Goal: Task Accomplishment & Management: Manage account settings

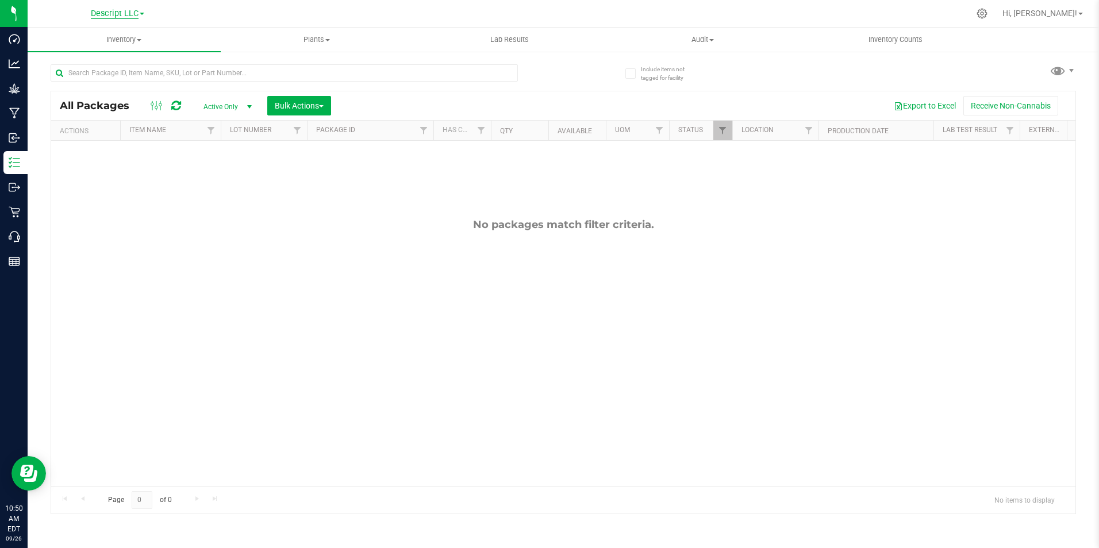
click at [128, 14] on span "Descript LLC" at bounding box center [115, 14] width 48 height 10
click at [127, 71] on link "Green [PERSON_NAME] Venture LLC." at bounding box center [117, 71] width 168 height 16
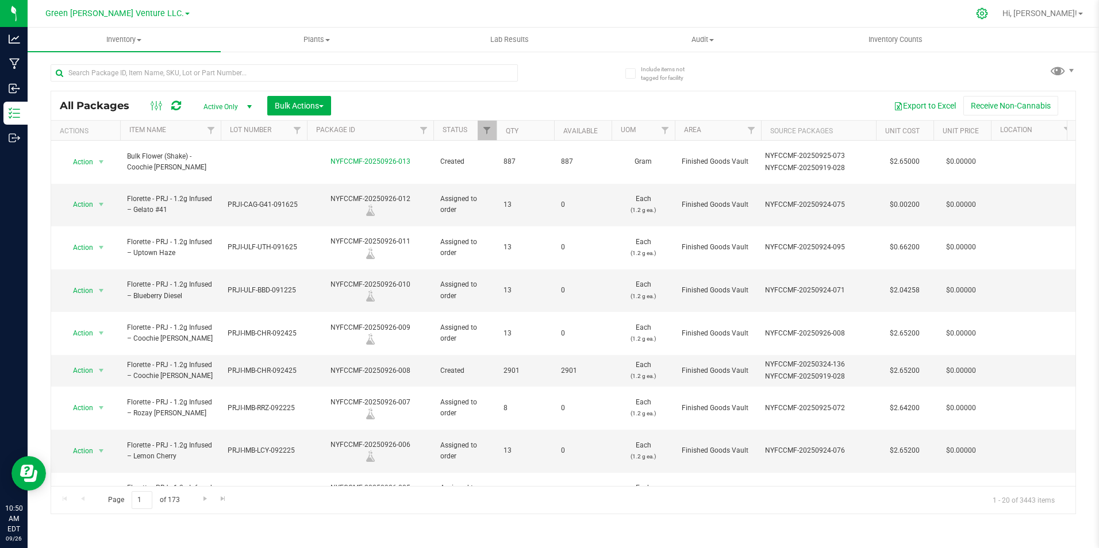
click at [987, 14] on icon at bounding box center [981, 13] width 11 height 11
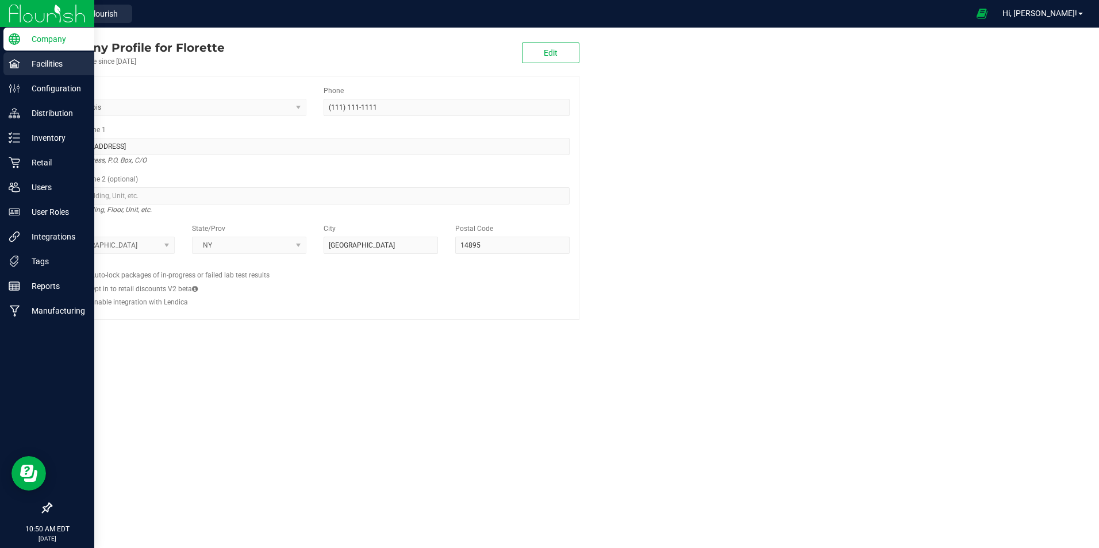
click at [56, 63] on p "Facilities" at bounding box center [54, 64] width 69 height 14
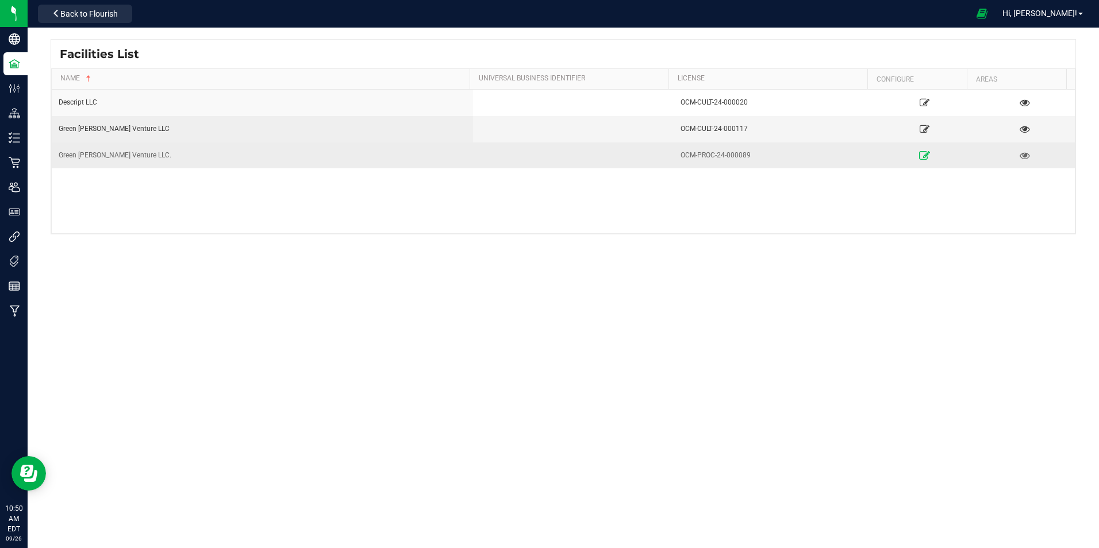
click at [919, 155] on icon at bounding box center [924, 155] width 11 height 8
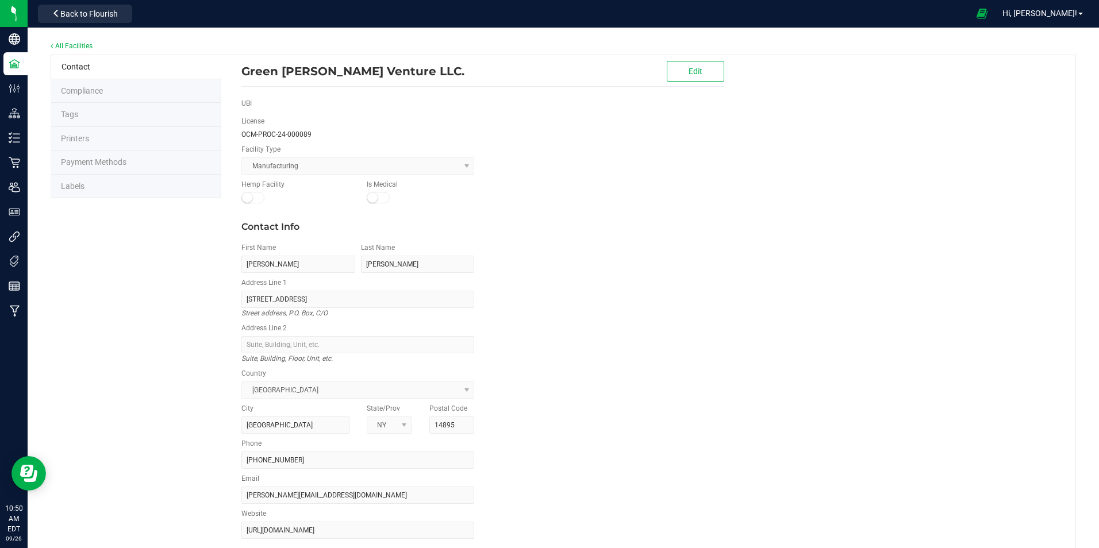
click at [88, 193] on li "Labels" at bounding box center [136, 187] width 171 height 24
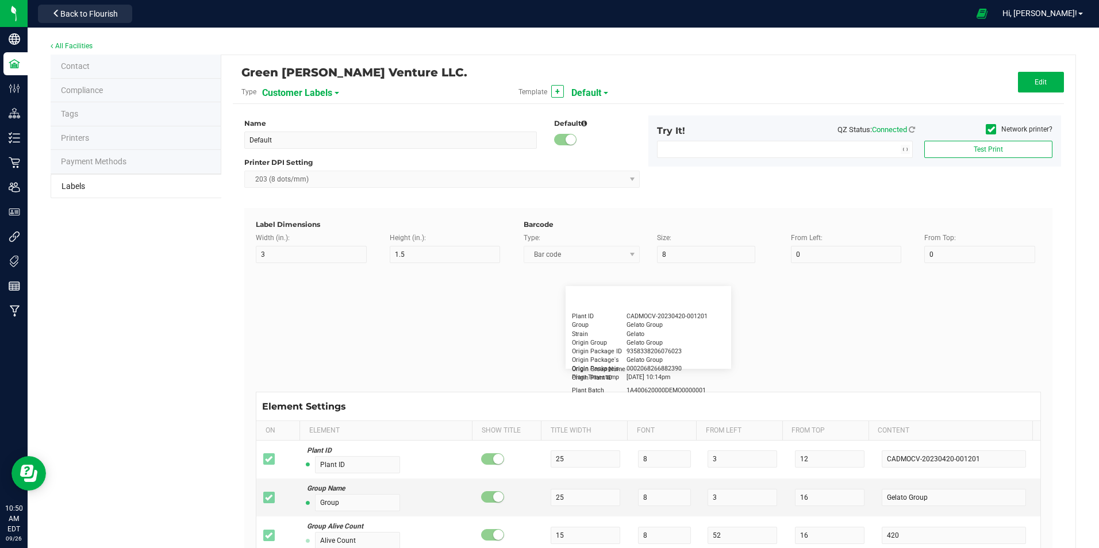
type input "2.25"
type input "1.25"
type input "20"
type input "5"
type input "Customer"
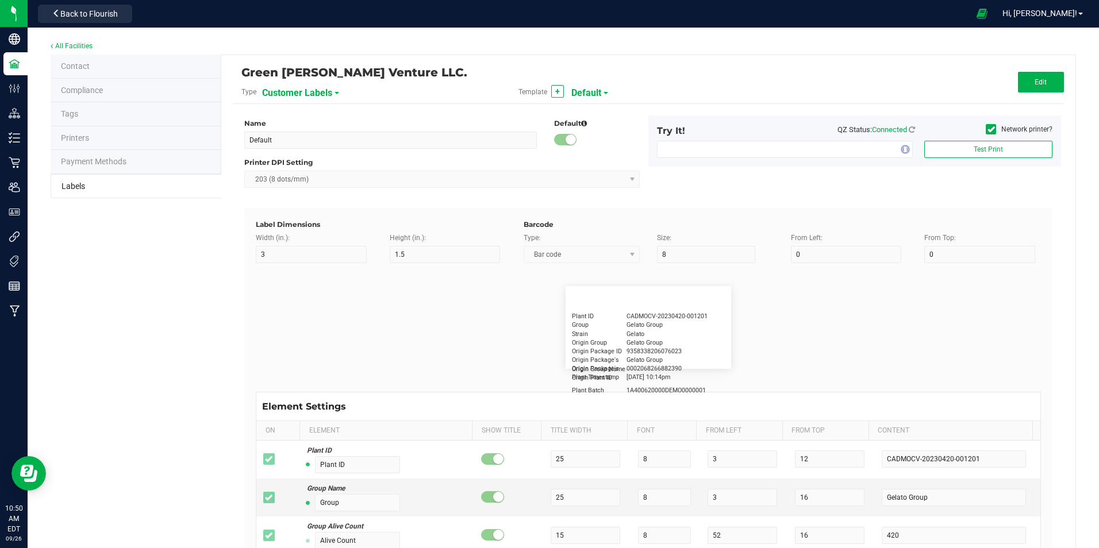
type input "15"
type input "5"
type input "[PERSON_NAME]"
type input "Product"
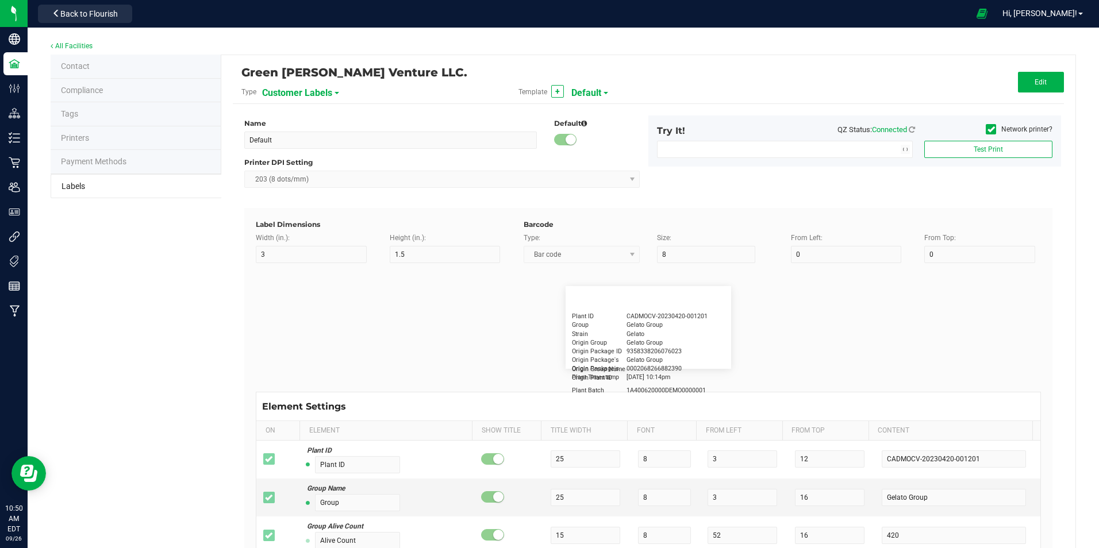
type input "15"
type input "5"
type input "10"
type input "GSC Oil Tincture"
type input "Qty"
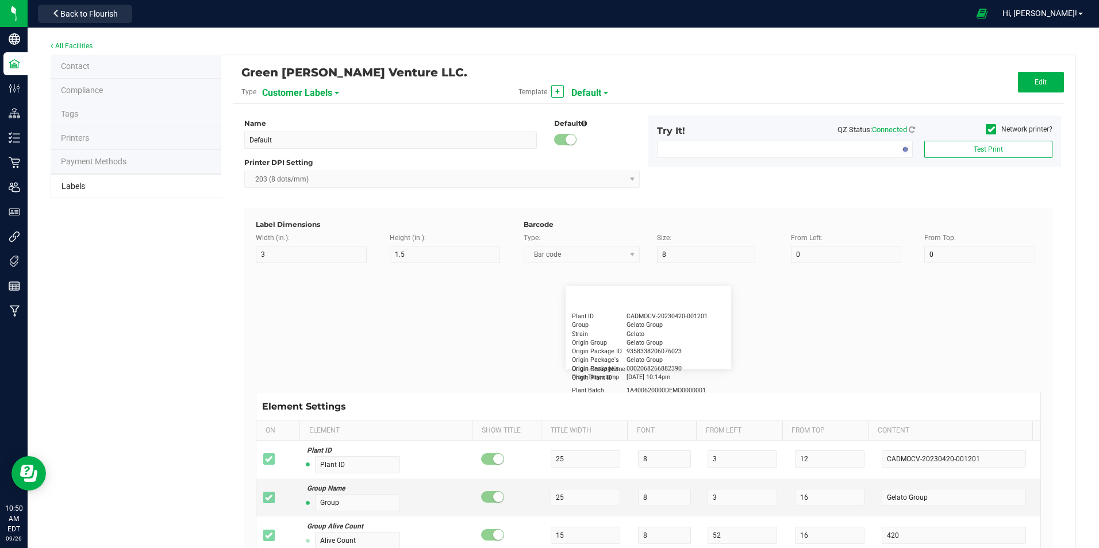
type input "5"
type input "15"
type input "3 ea"
type input "Physician"
type input "15"
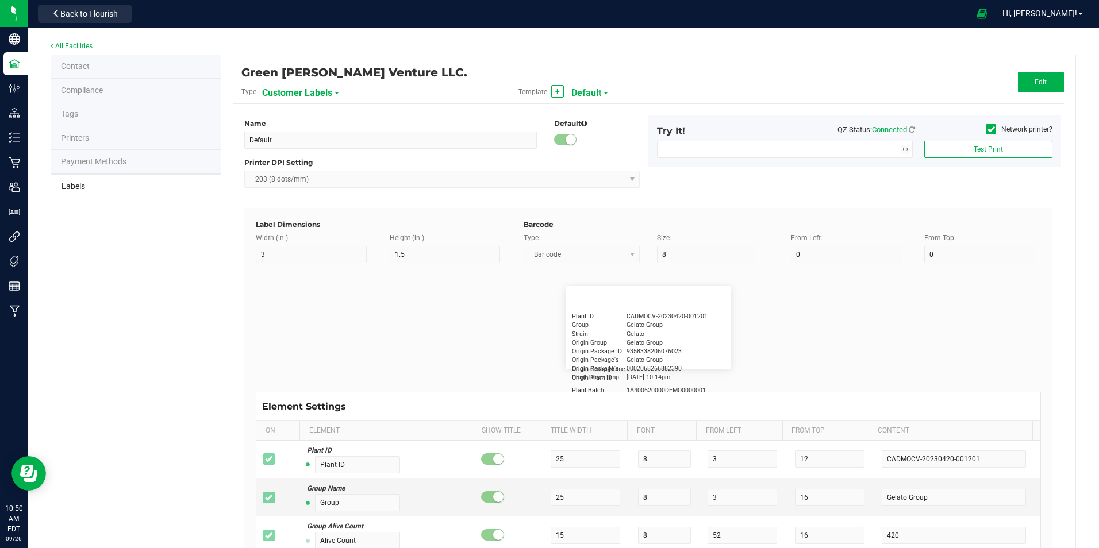
type input "5"
type input "Docfirst Doclast, MD."
type input "Order Date"
type input "15"
type input "5"
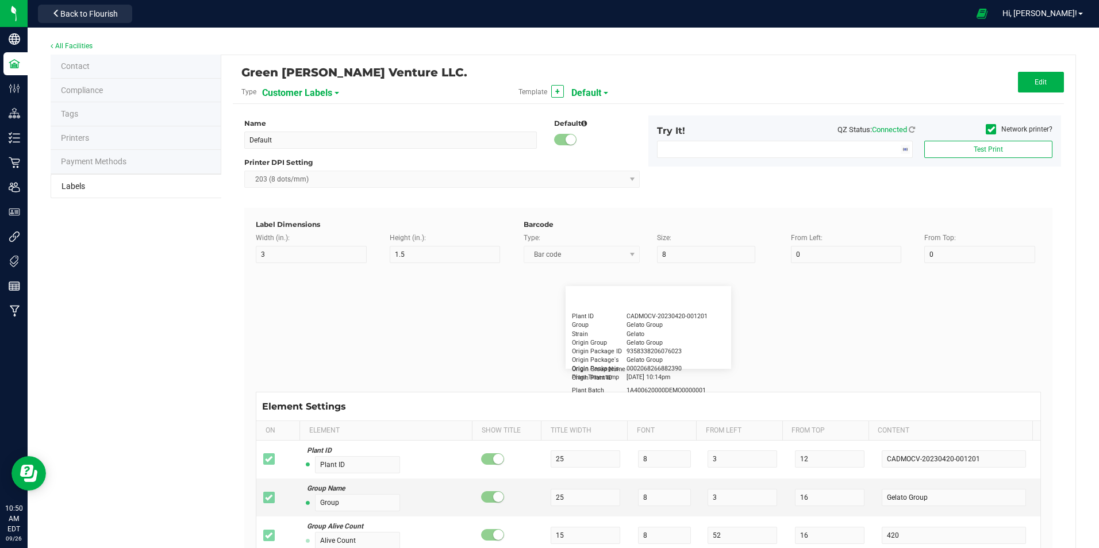
type input "25"
type input "[DATE] 1:17 pm"
type input "Package ID"
type input "15"
type input "5"
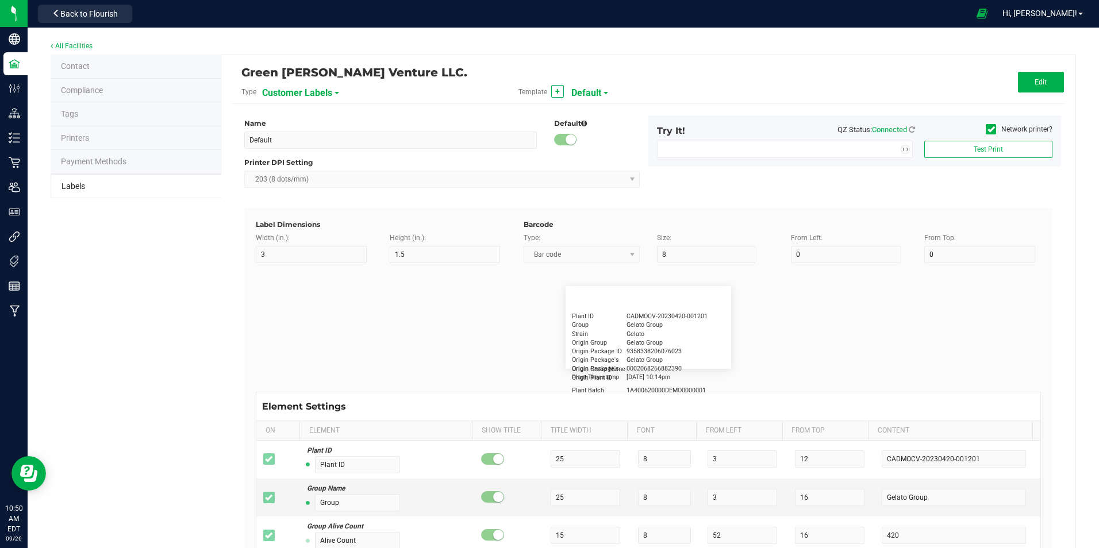
type input "10"
type input "CADMODS-20230420-096"
type input "Lot Number"
type input "15"
type input "5"
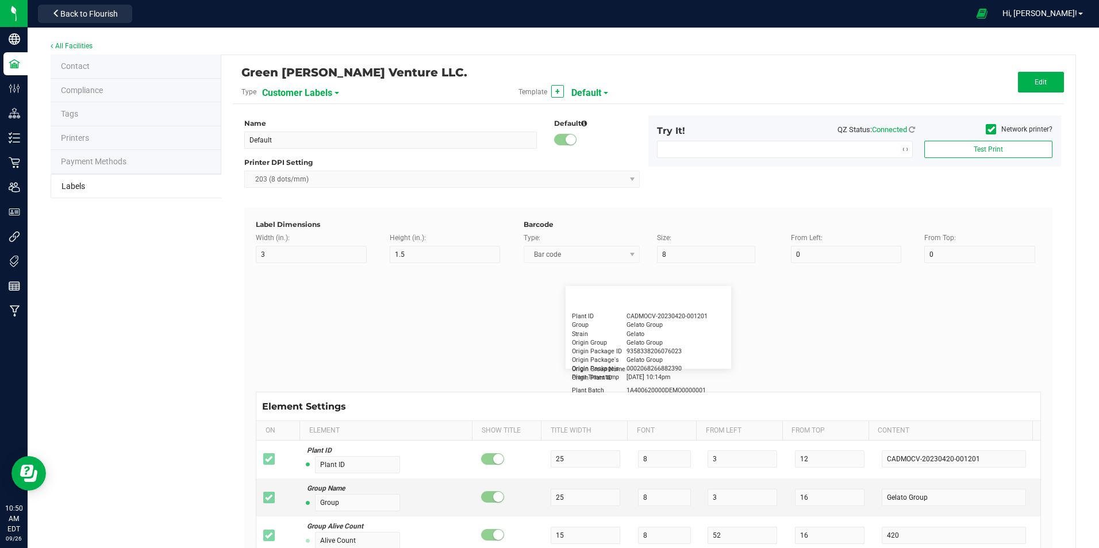
type input "10"
type input "LOTPXGDP-0912"
type input "Warning"
type input "15"
type input "5"
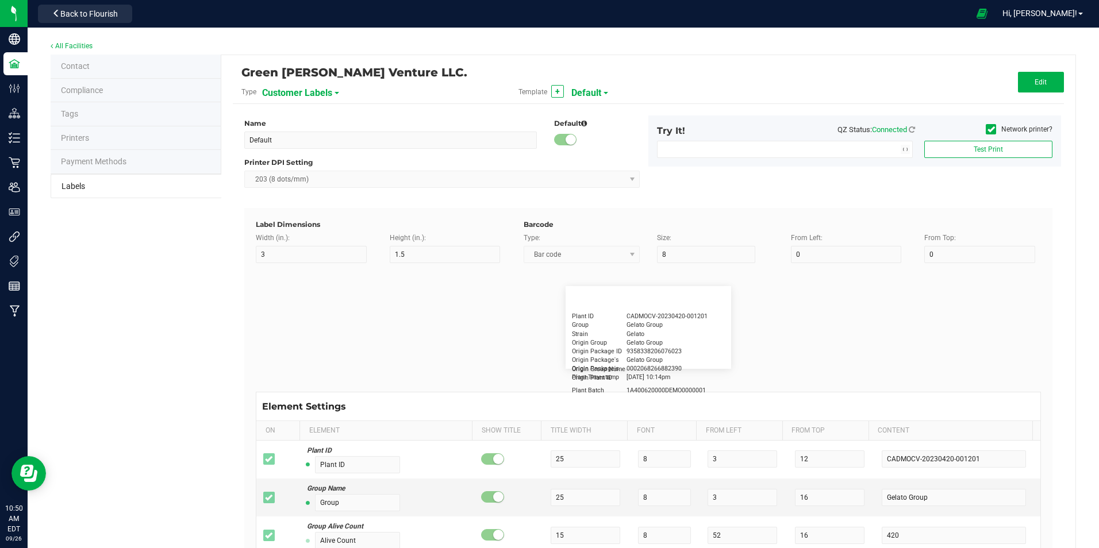
type input "30"
type input "Type Warning Here"
type input "Brand"
type input "15"
type input "5"
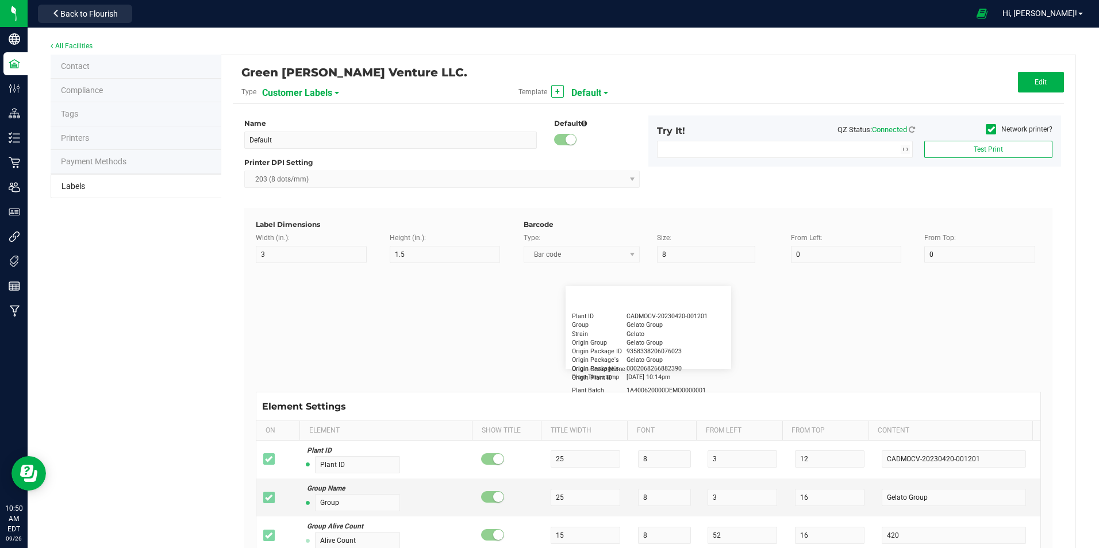
type input "30"
type input "Cannabis Co."
type input "NDC Number"
type input "15"
type input "5"
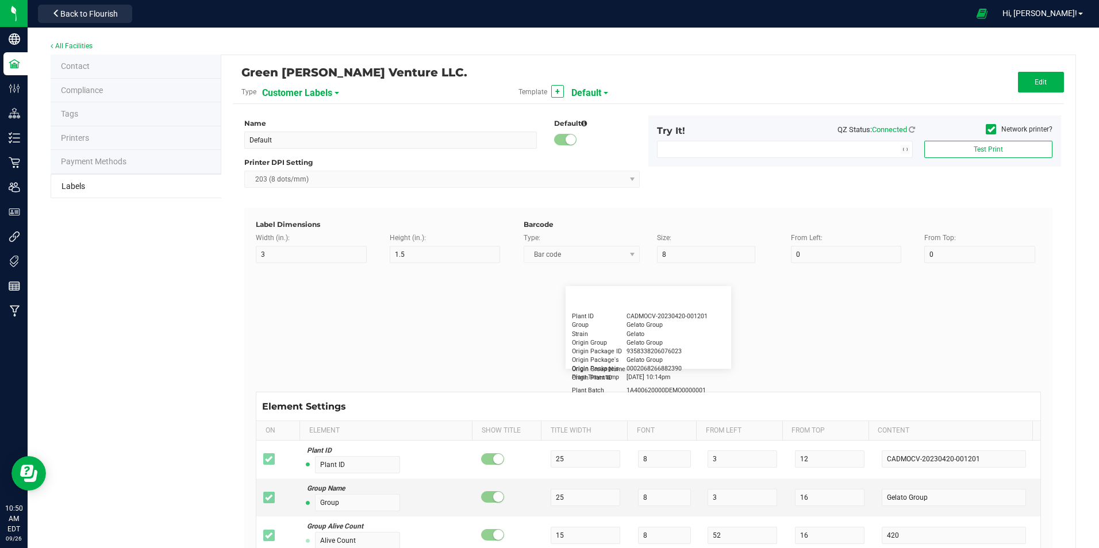
type input "30"
type input "[PHONE_NUMBER]"
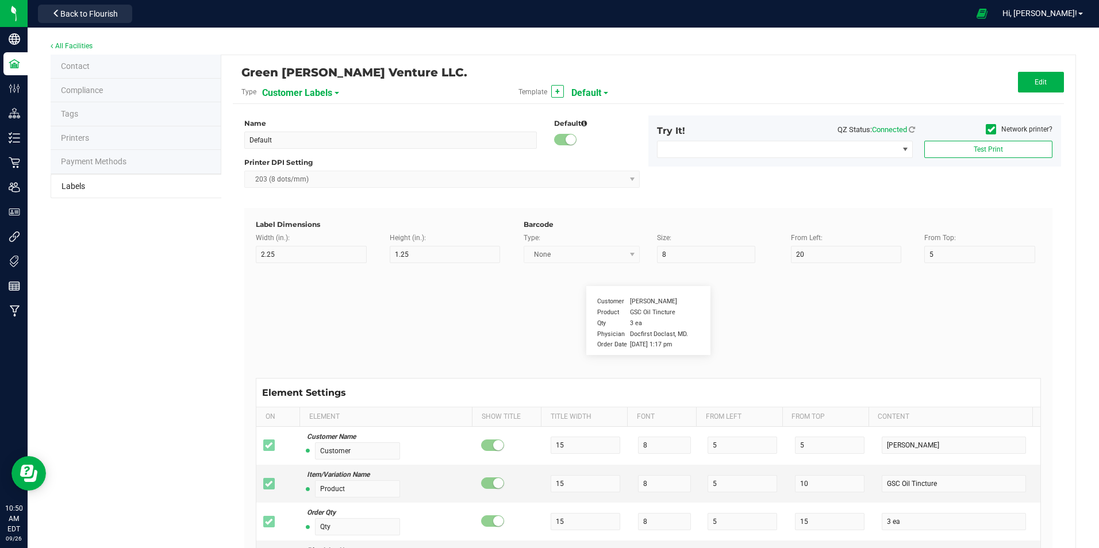
click at [297, 95] on span "Customer Labels" at bounding box center [297, 93] width 70 height 20
click at [299, 163] on span "Package Labels" at bounding box center [291, 160] width 49 height 8
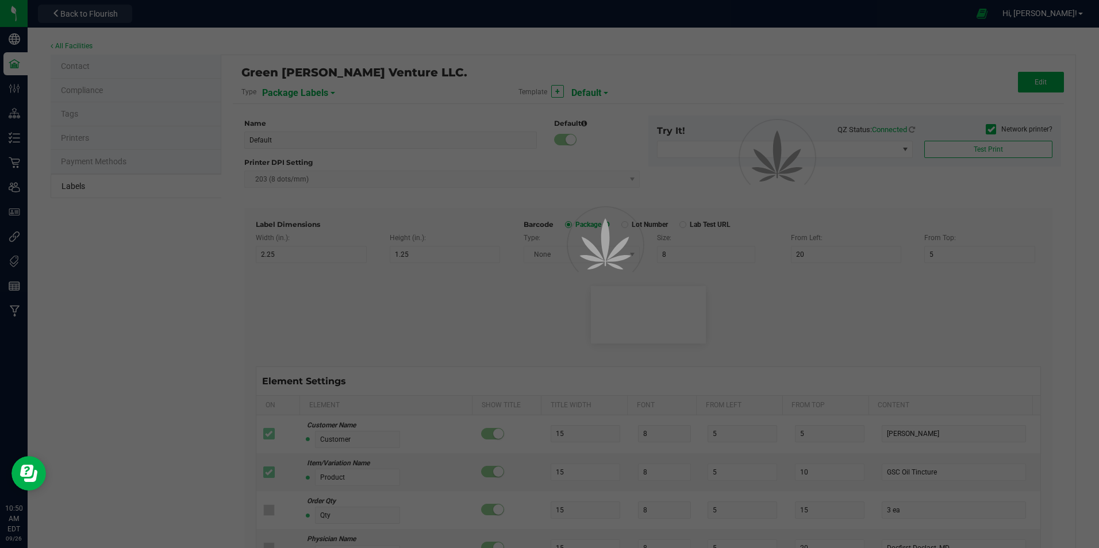
type input "Inventory Labels"
type input "2"
type input "1"
type input "14"
type input "8"
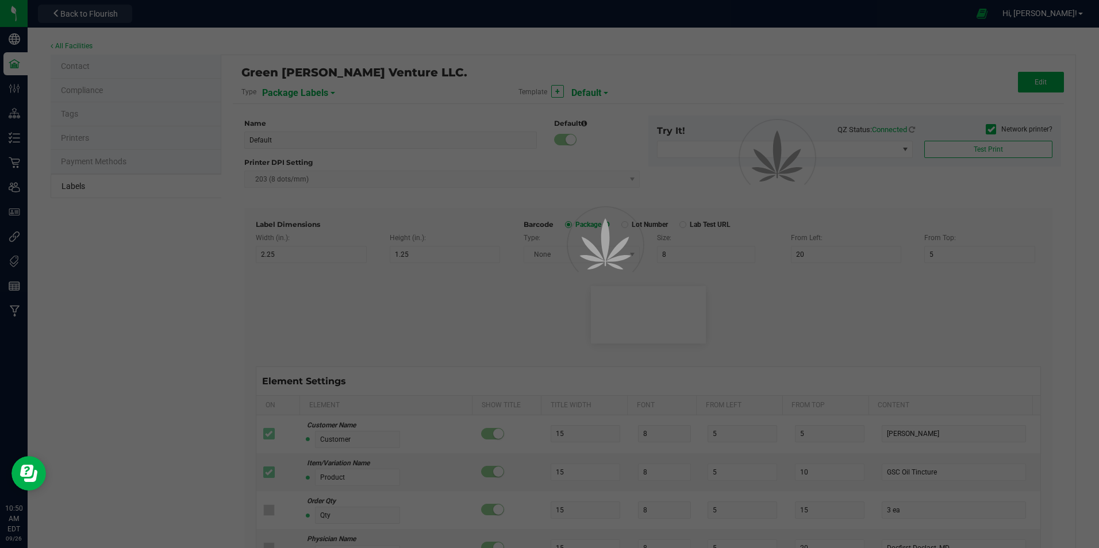
type input "20"
type input "SKU Name"
type input "25"
type input "5"
type input "3"
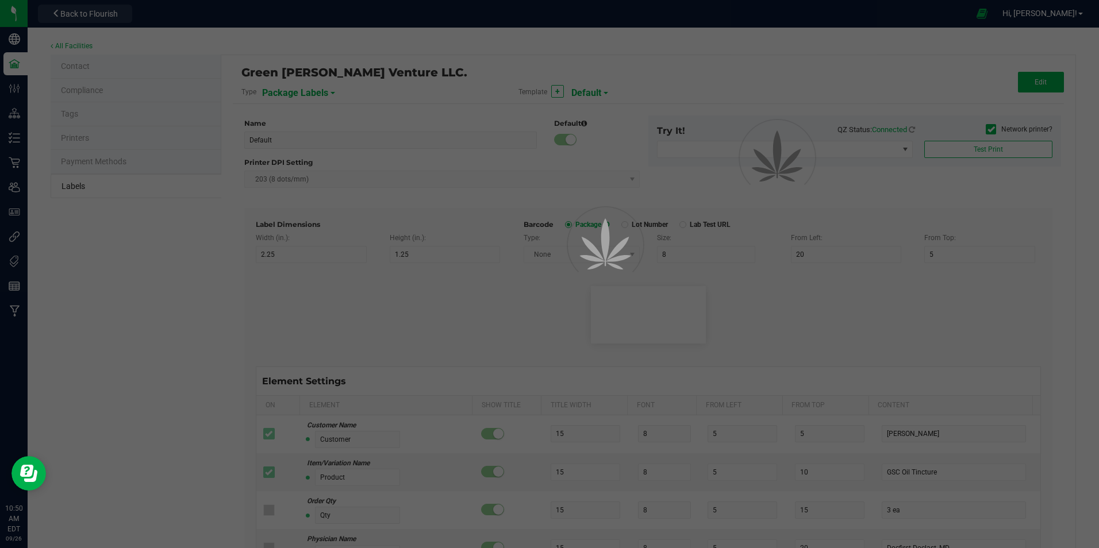
type input "4"
type input "Gelato Pen"
type input "Lot:"
type input "6"
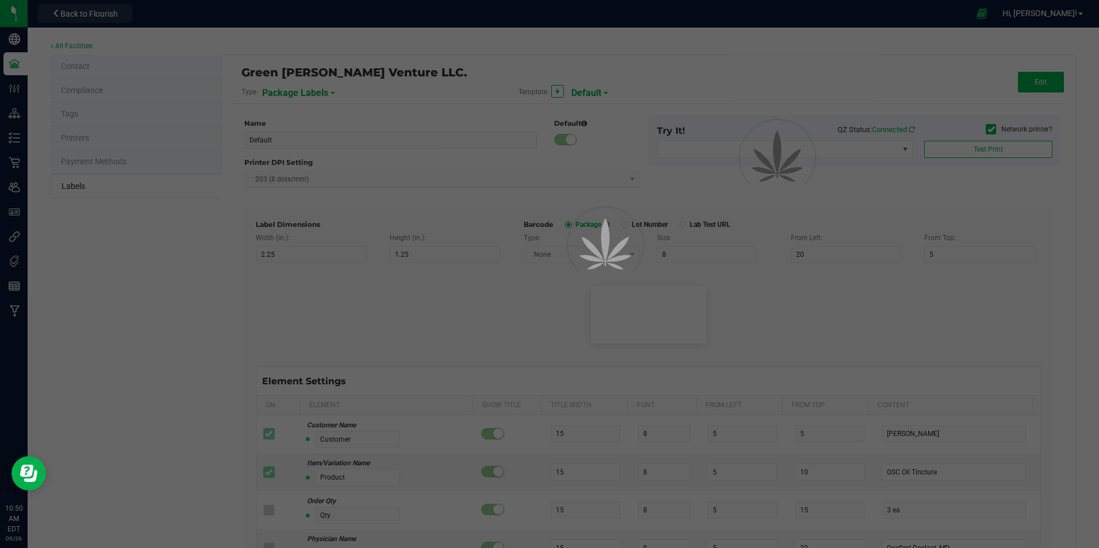
type input "3"
type input "8"
type input "LOT918234"
type input "Package ID"
type input "25"
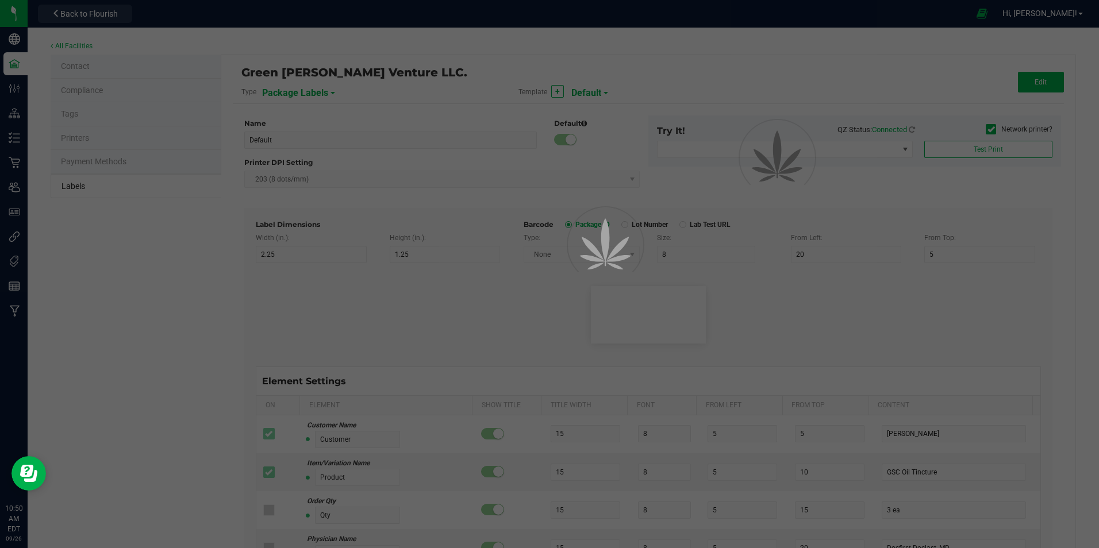
type input "10"
type input "5"
type input "CADMODS-20230420-096"
type input "Strain"
type input "25"
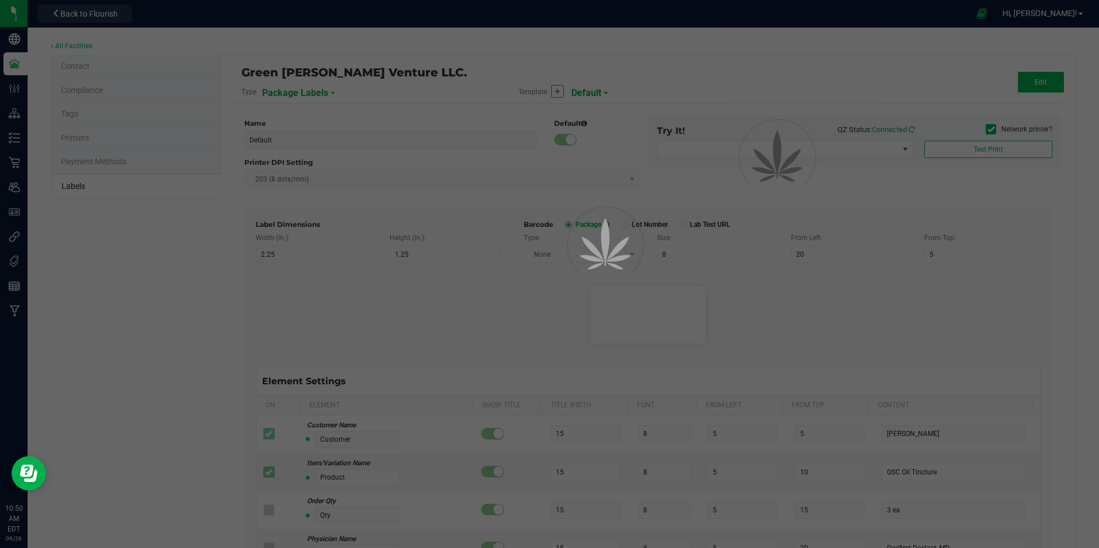
type input "10"
type input "15"
type input "Gelato"
type input "Size"
type input "25"
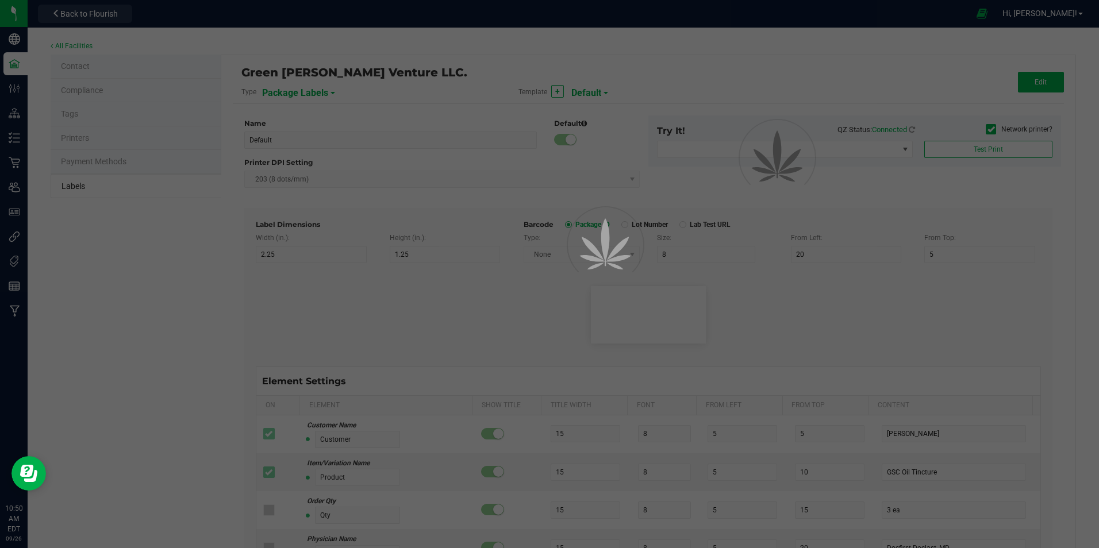
type input "10"
type input "20"
type input "44 ea"
type input "Package Date"
type input "25"
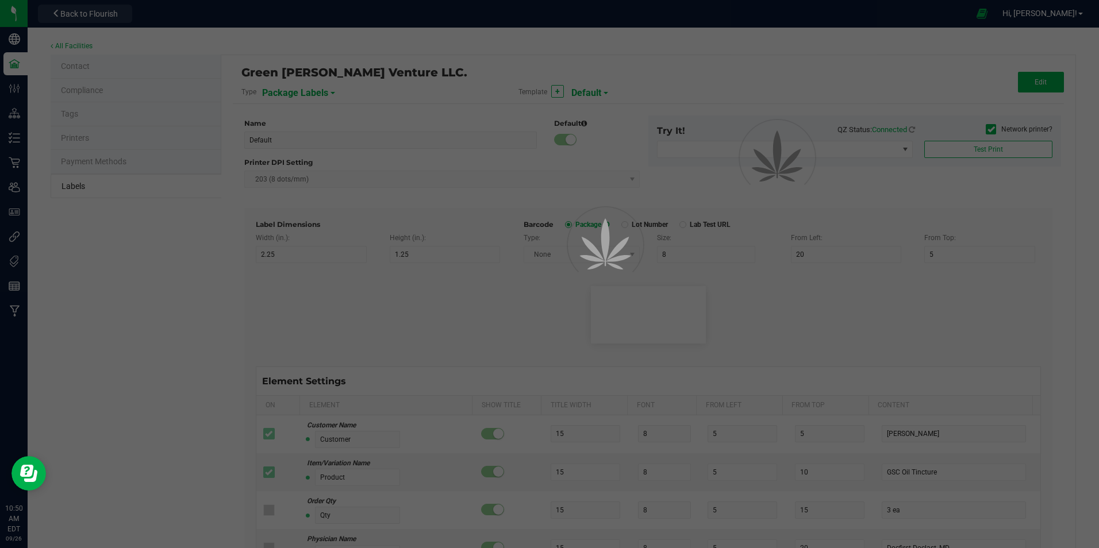
type input "10"
type input "25"
type input "[DATE] 10:14pm"
type input "SKU"
type input "25"
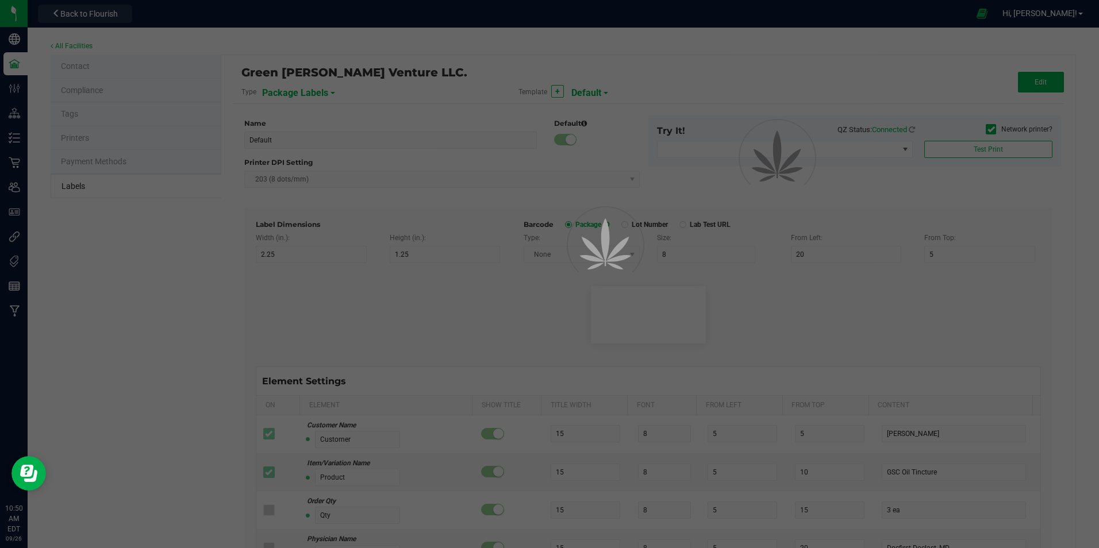
type input "10"
type input "30"
type input "42P017"
type input "Ref Field 1"
type input "25"
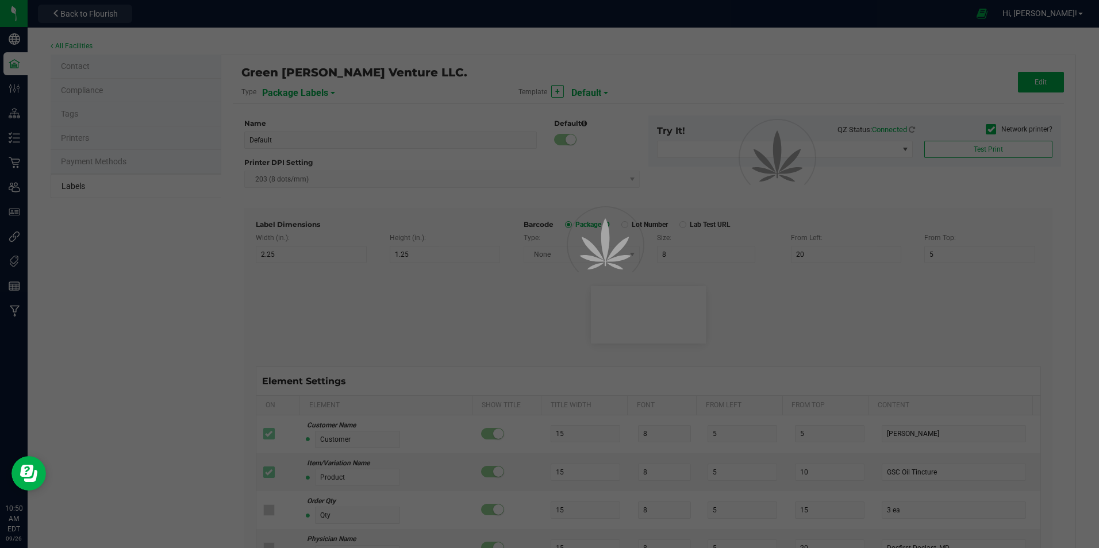
type input "10"
type input "35"
type input "Ref Field 1 Value"
type input "Ref Field 2"
type input "25"
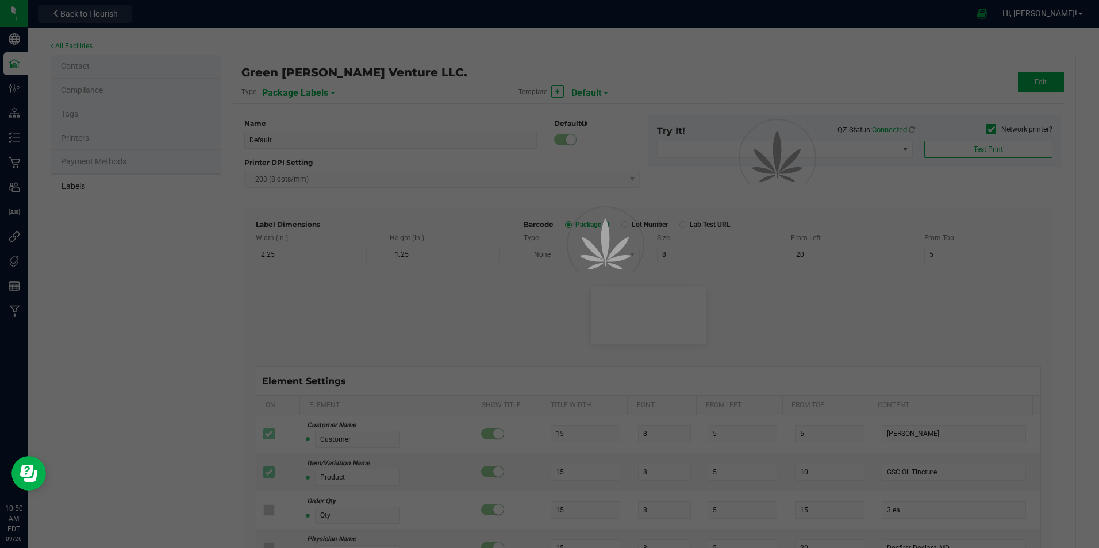
type input "10"
type input "35"
type input "Ref Field 2 Value"
type input "Ref Field 3"
type input "25"
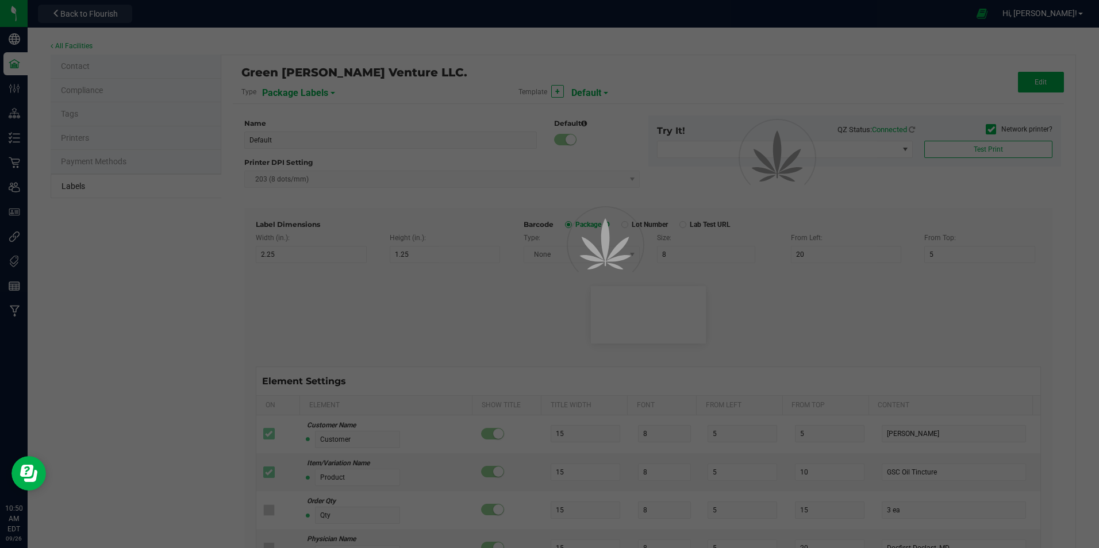
type input "10"
type input "35"
type input "Ref Field 3 Value"
type input "Item Ref Field 1"
type input "25"
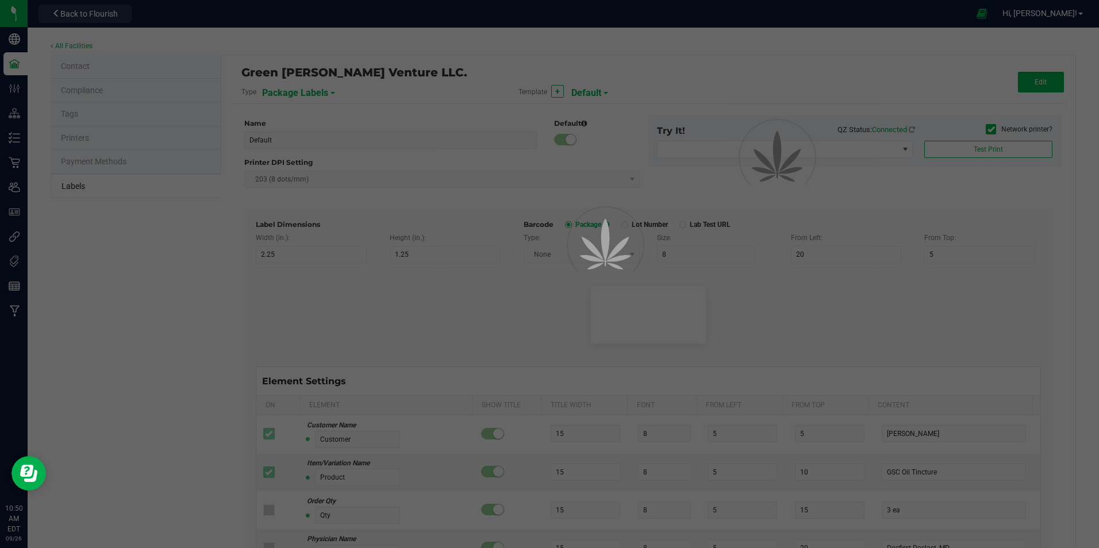
type input "10"
type input "35"
type input "Item Ref Field 1 Value"
type input "Item Ref Field 2"
type input "25"
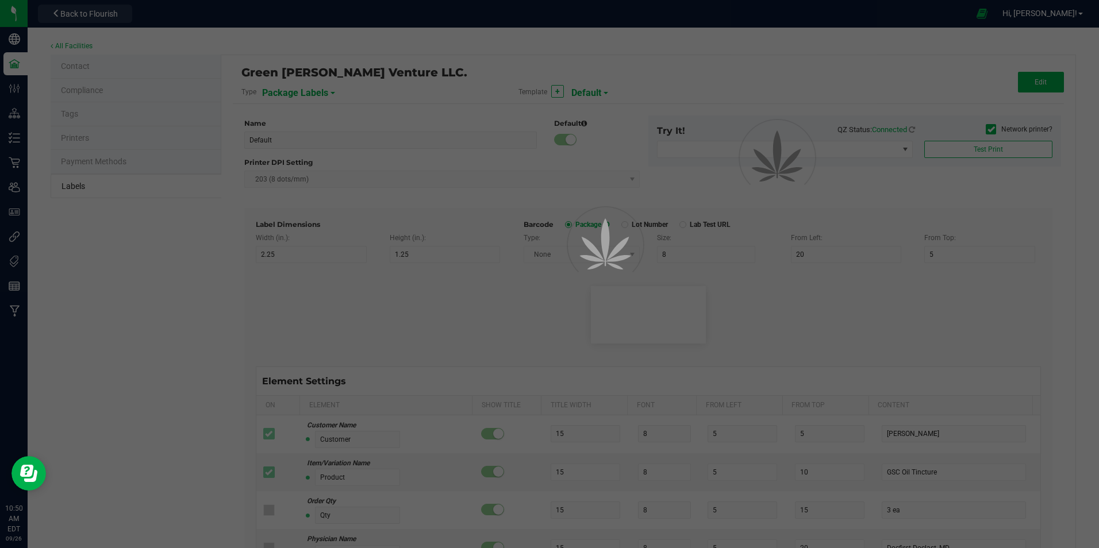
type input "10"
type input "35"
type input "Item Ref Field 2 Value"
type input "Item Ref Field 3"
type input "25"
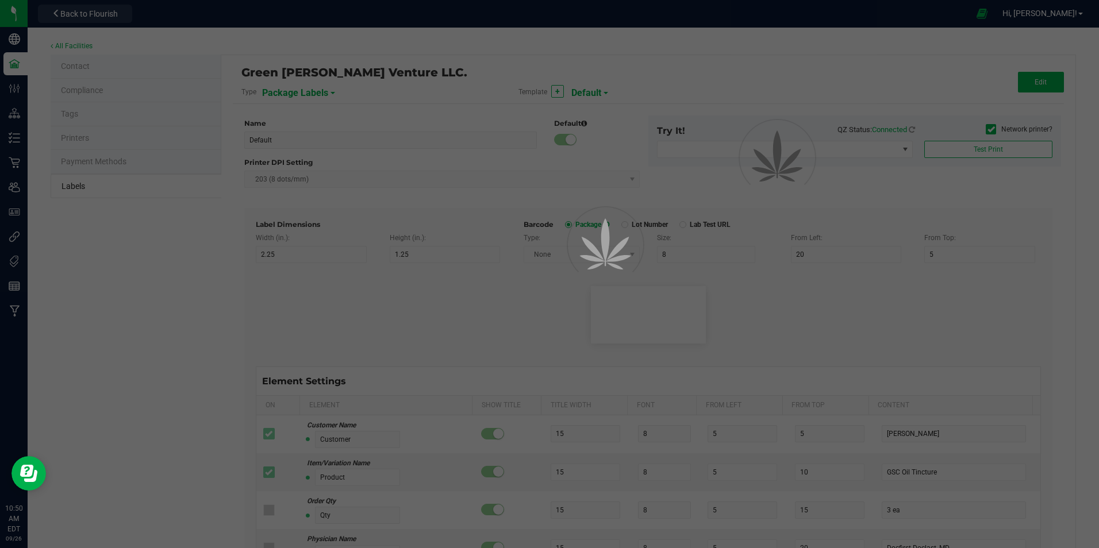
type input "10"
type input "35"
type input "Item Ref Field 3 Value"
type input "Item Ref Field 4"
type input "25"
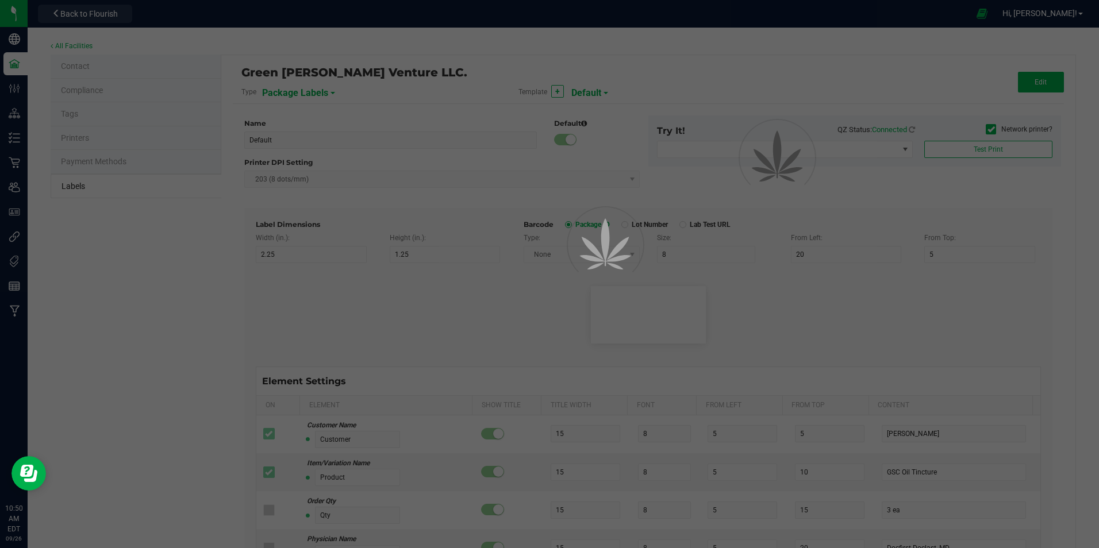
type input "10"
type input "35"
type input "Item Ref Field 4 Value"
type input "Item Ref Field 5"
type input "25"
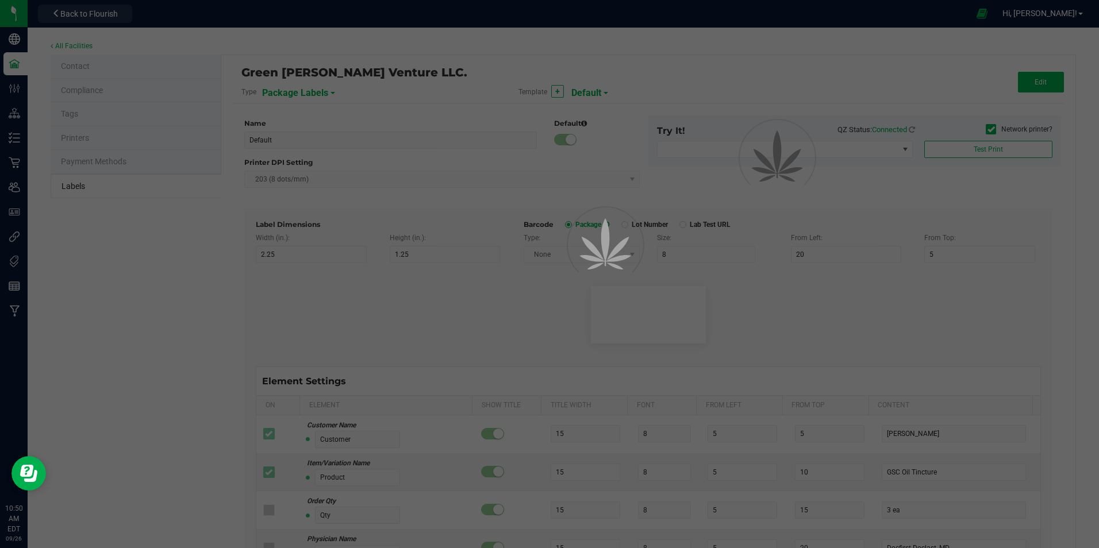
type input "10"
type input "35"
type input "Item Ref Field 5 Value"
type input "NDC Number"
type input "25"
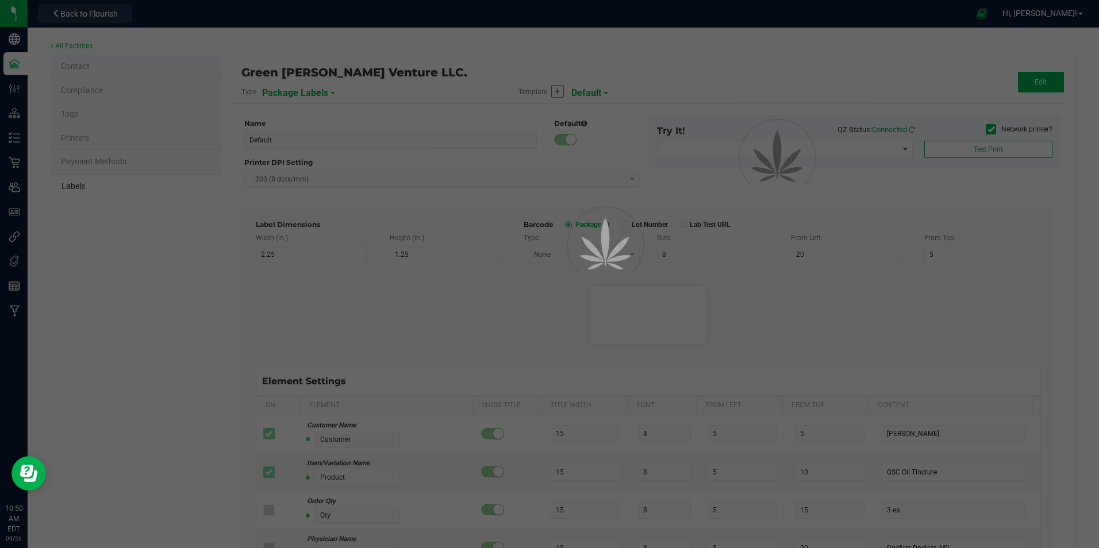
type input "10"
type input "35"
type input "[PHONE_NUMBER]"
type input "Number of Servings"
type input "25"
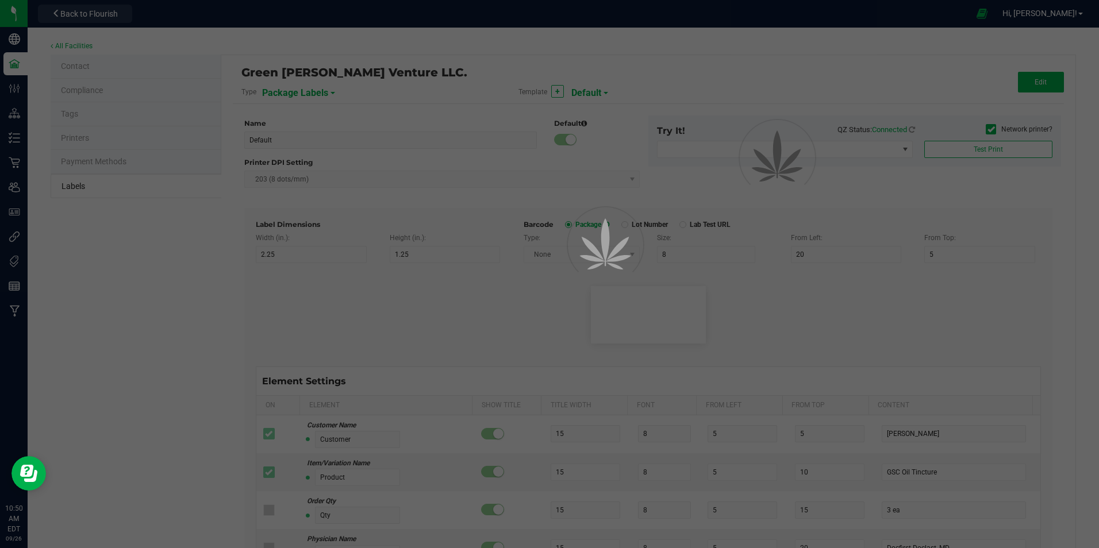
type input "10"
type input "35"
type input "4 servings/item"
type input "Serving Size"
type input "25"
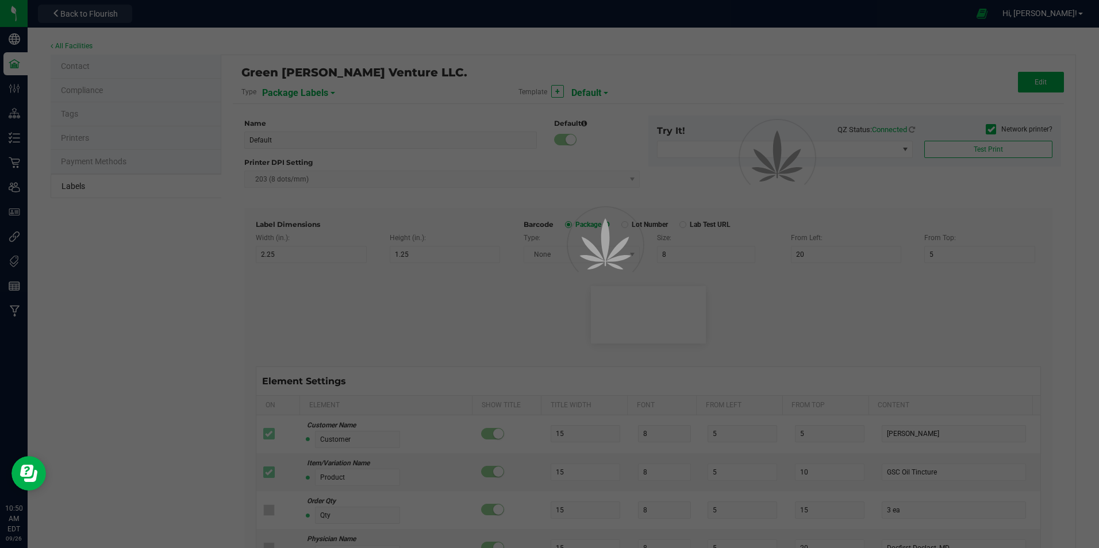
type input "10"
type input "35"
type input "1 cup"
type input "Serving Size (Grams)"
type input "25"
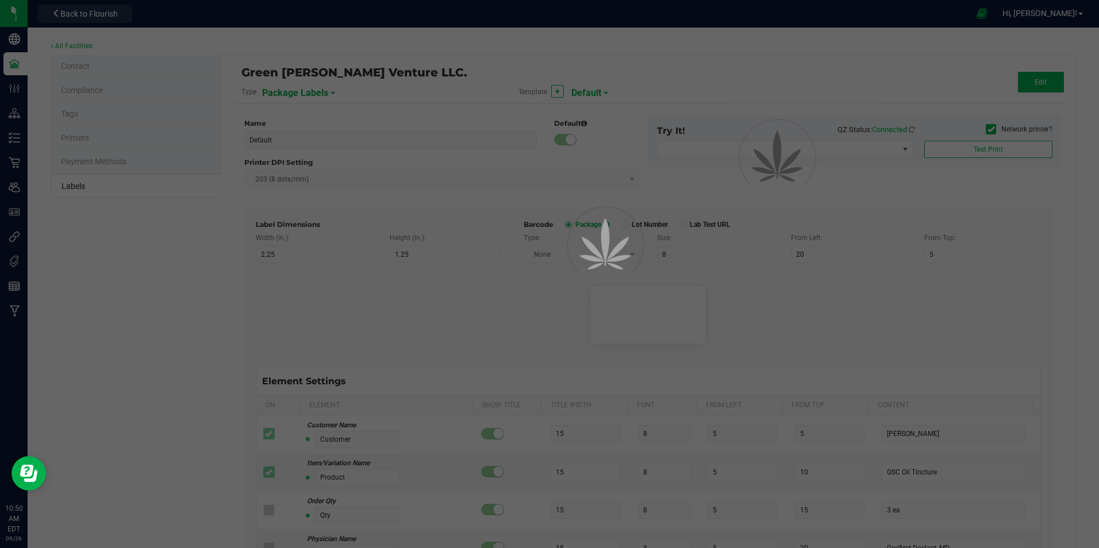
type input "10"
type input "35"
type input "4 g"
type input "Item Ingredients"
type input "25"
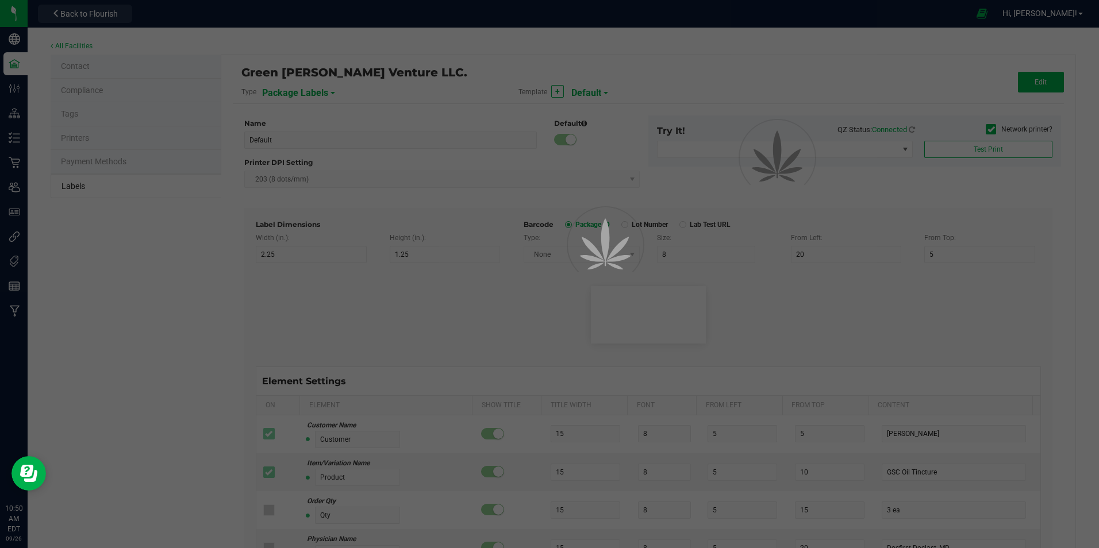
type input "10"
type input "35"
type input "Ingredient one, ingredient two"
type input "Allergens"
type input "25"
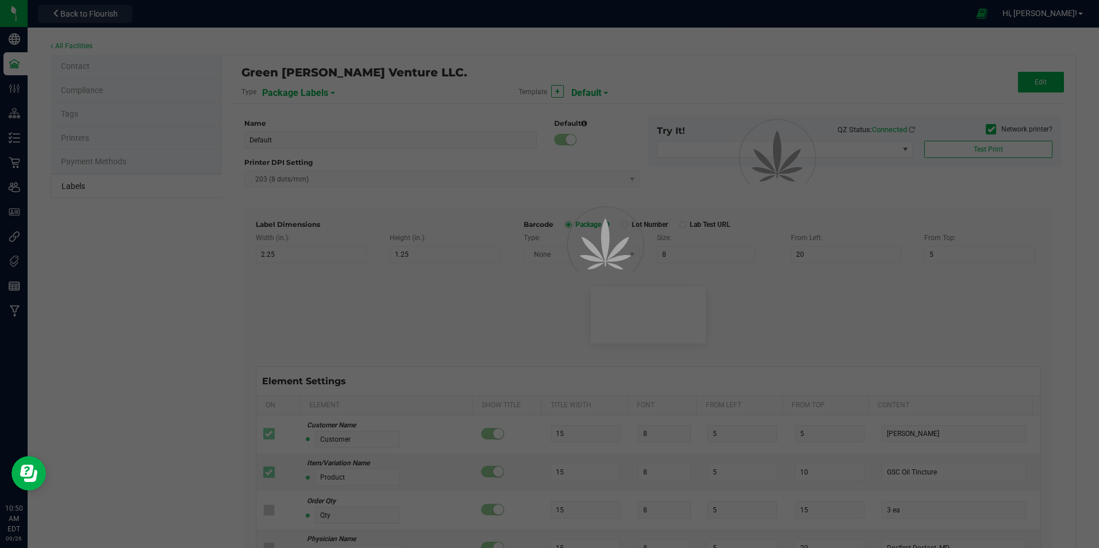
type input "10"
type input "35"
type input "Tree Nuts, Soy, Wheat"
type input "Feel"
type input "25"
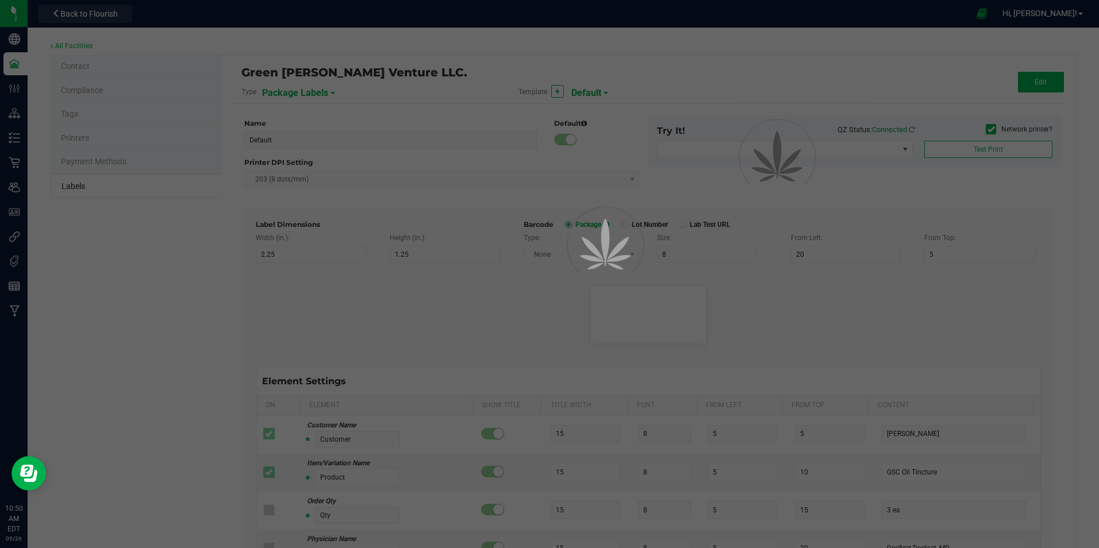
type input "10"
type input "35"
type input "Relaxed"
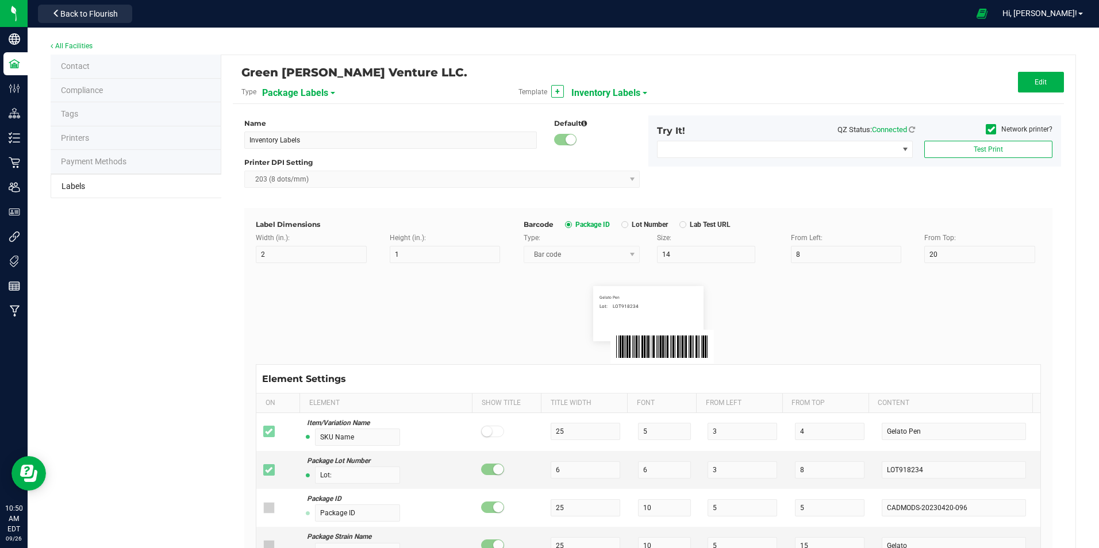
click at [630, 88] on span "Inventory Labels" at bounding box center [605, 93] width 69 height 20
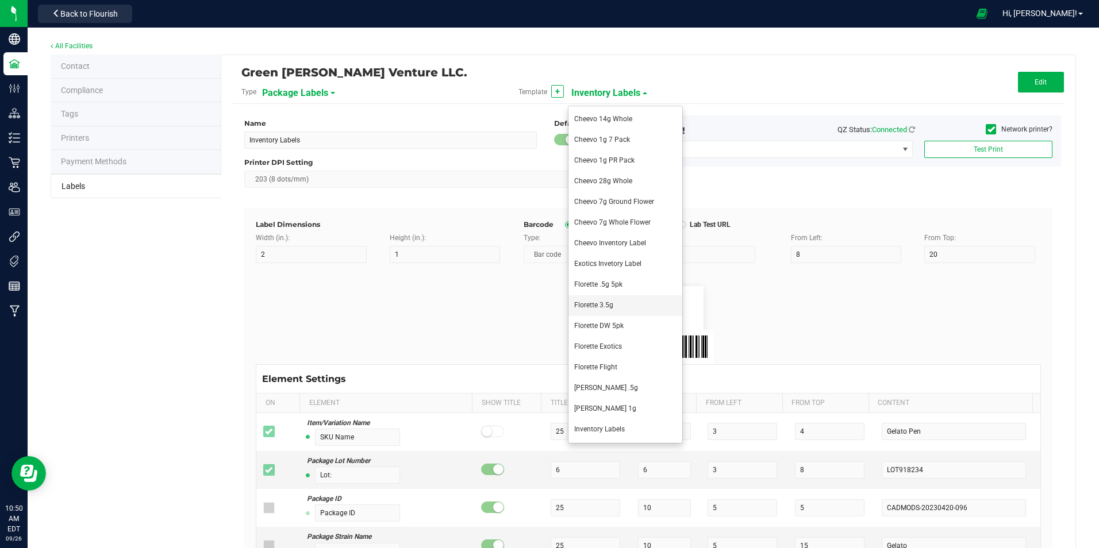
click at [630, 302] on li "Florette 3.5g" at bounding box center [625, 305] width 114 height 21
type input "Florette 3.5g"
type input "6"
type input "2"
type input "22"
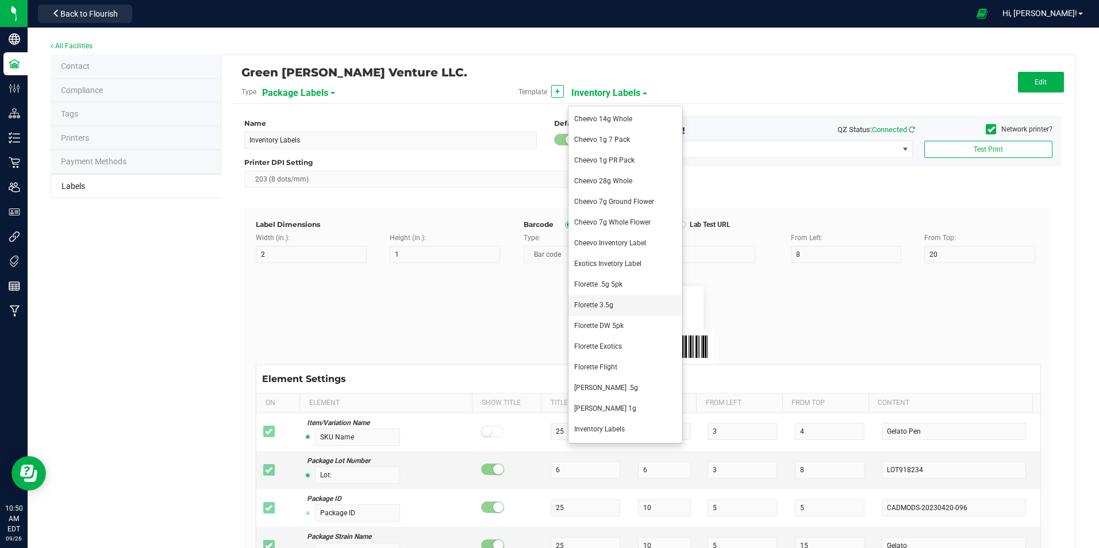
type input "2"
type input "3"
type input "Lot Number"
type input "12"
type input "2"
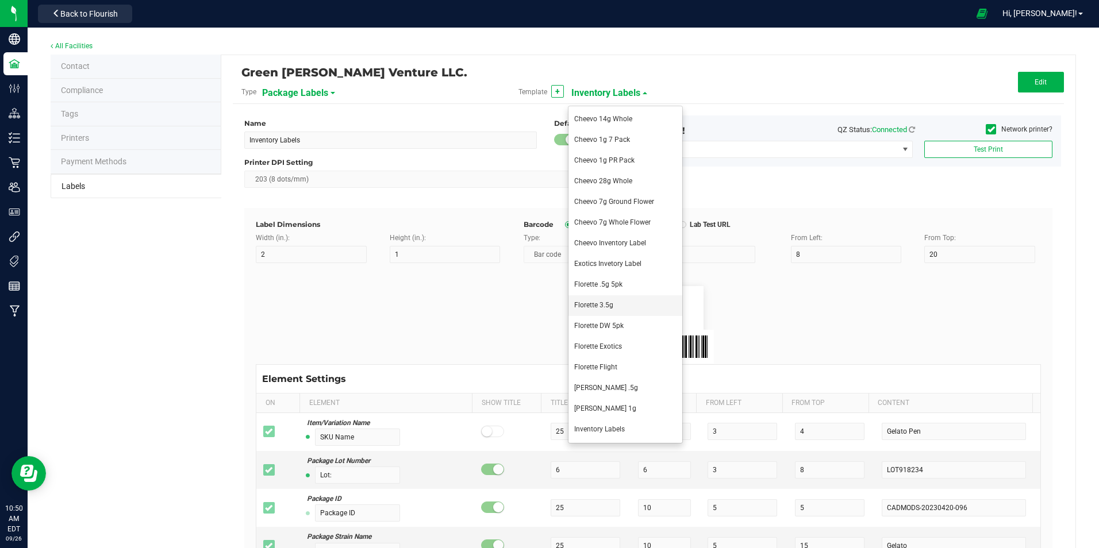
type input "6"
type input "Serving Size (G)"
type input "15"
type input "6"
type input "2"
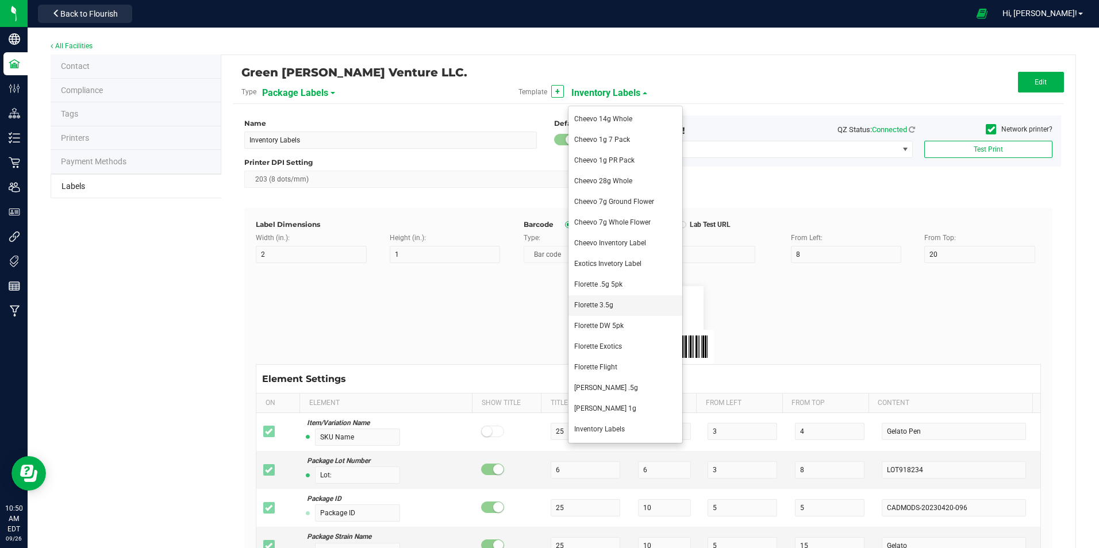
type input "12"
type input "4 g"
type input "Unit Weight"
type input "12"
type input "6"
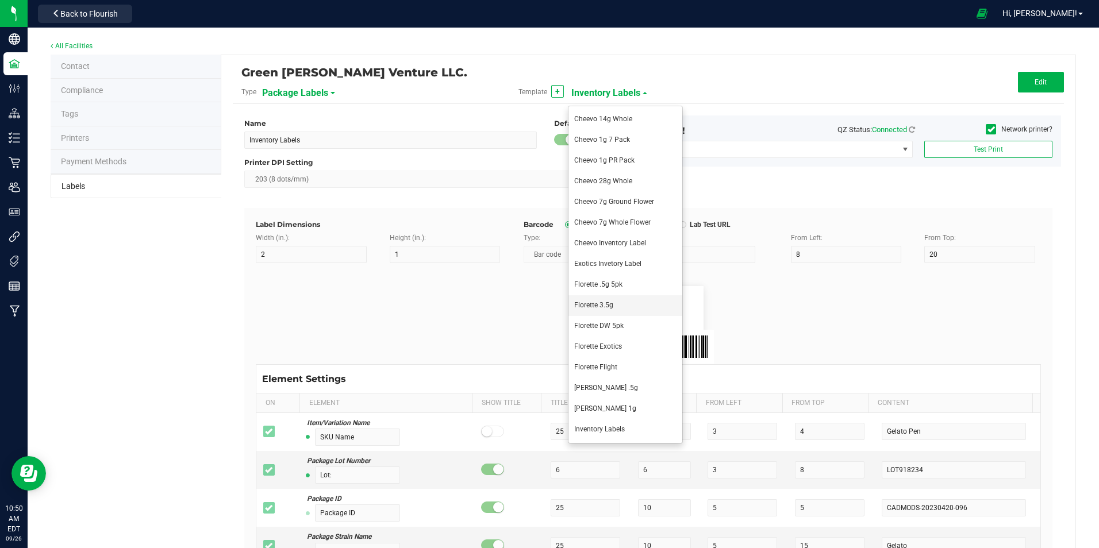
type input "33"
type input "8"
type input "3.5 g"
type input "Expires:"
type input "8"
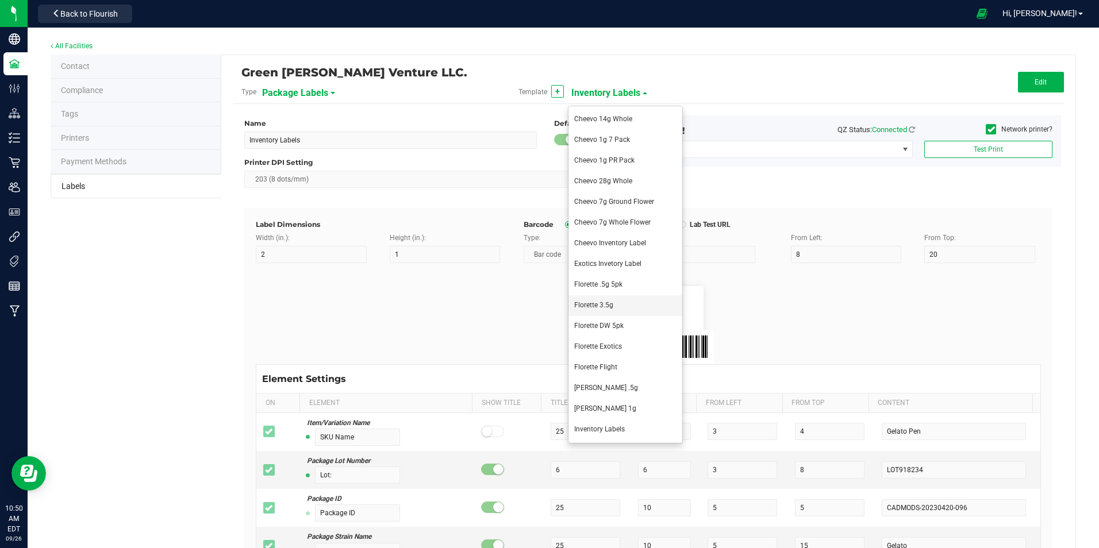
type input "6"
type input "2"
type input "17"
type input "[DATE] 10:14pm"
type input "TAC %"
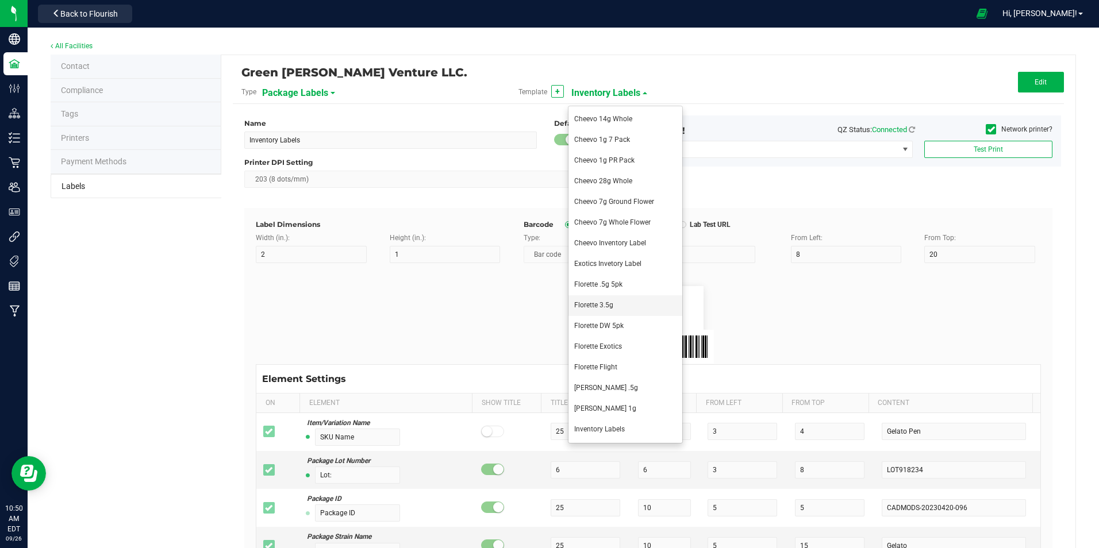
type input "8"
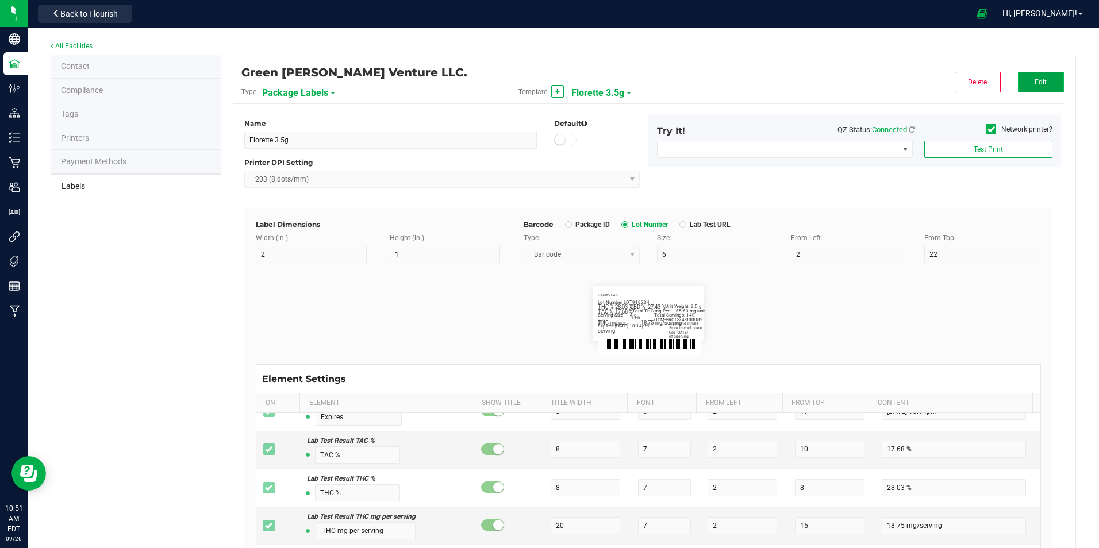
click at [1018, 77] on button "Edit" at bounding box center [1041, 82] width 46 height 21
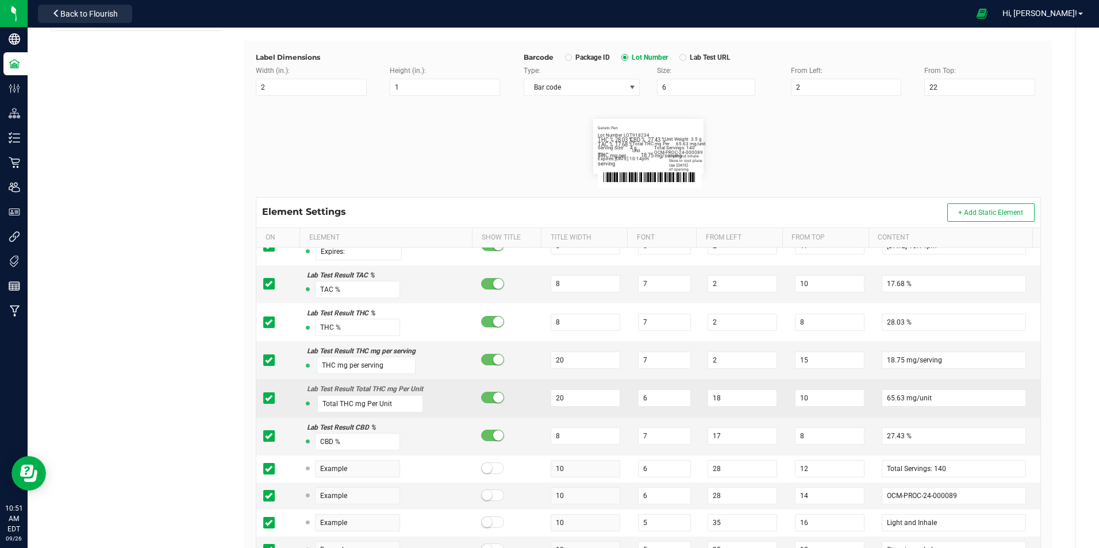
scroll to position [172, 0]
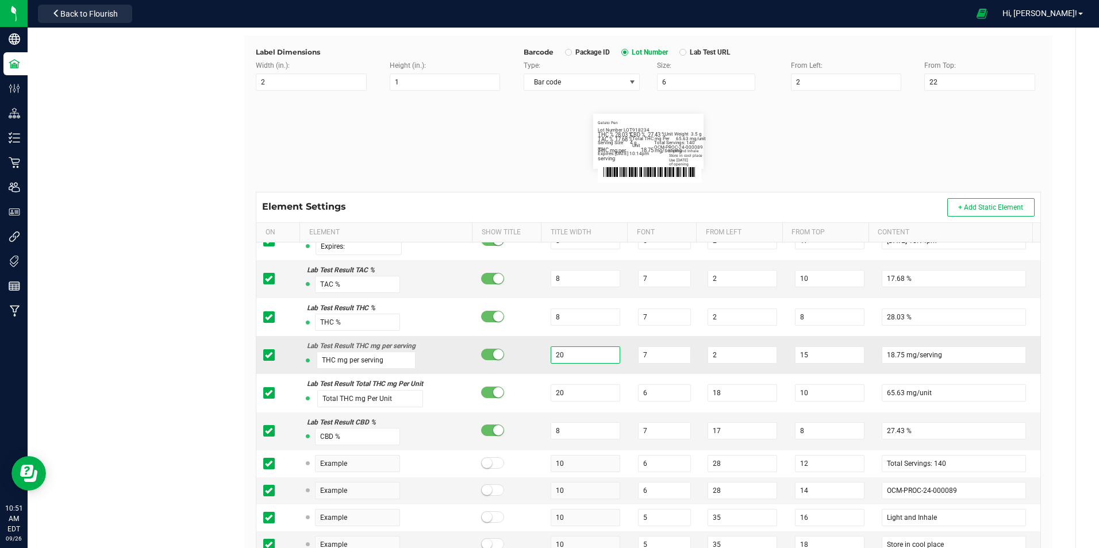
click at [567, 358] on input "20" at bounding box center [586, 355] width 70 height 17
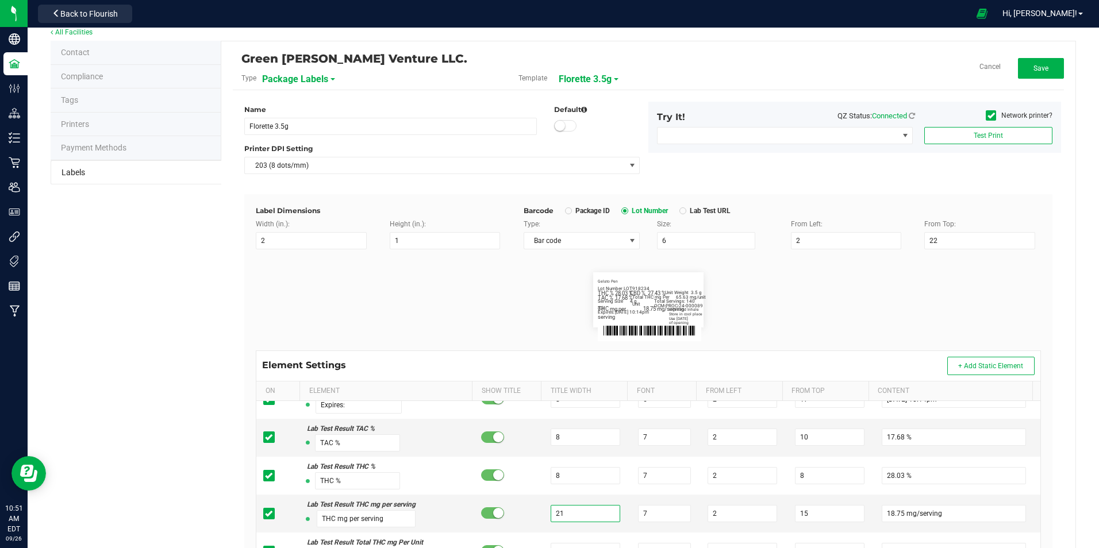
scroll to position [0, 0]
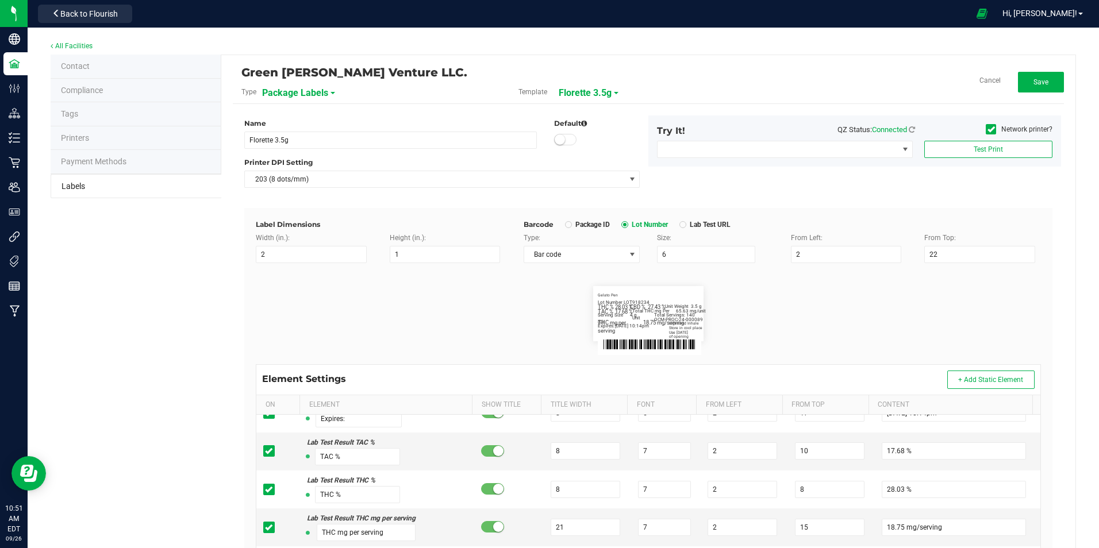
click at [1055, 76] on div "Green [PERSON_NAME] Venture LLC. Type Package Labels Template Florette 3.5g Can…" at bounding box center [648, 433] width 854 height 756
click at [1044, 84] on button "Save" at bounding box center [1041, 82] width 46 height 21
